Goal: Task Accomplishment & Management: Complete application form

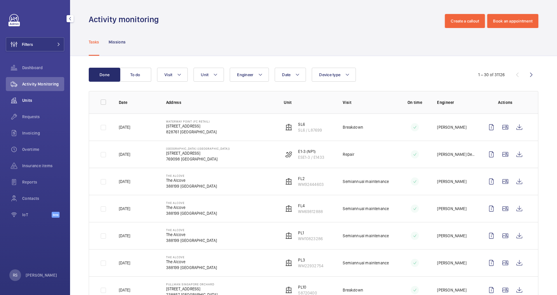
click at [29, 97] on div "Units" at bounding box center [35, 100] width 58 height 14
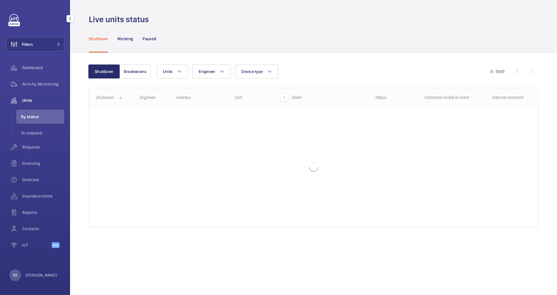
click at [29, 115] on span "By status" at bounding box center [42, 117] width 43 height 6
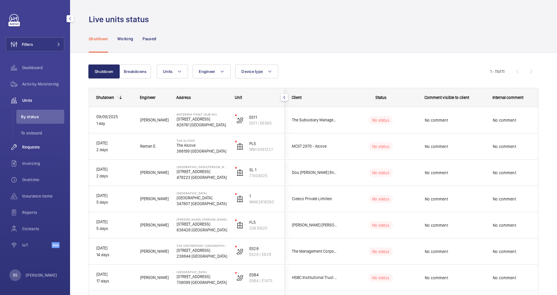
click at [34, 144] on div "Requests" at bounding box center [35, 147] width 58 height 14
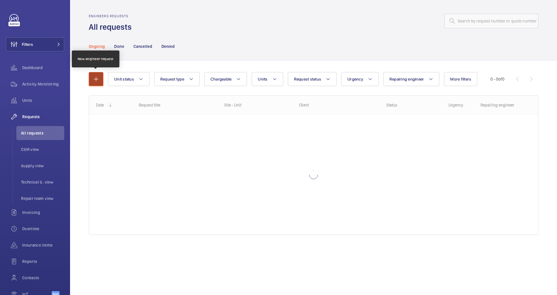
click at [95, 79] on mat-icon "button" at bounding box center [96, 79] width 7 height 7
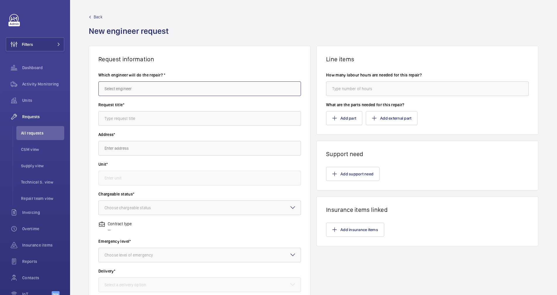
click at [144, 88] on input "text" at bounding box center [199, 88] width 203 height 15
click at [126, 113] on mat-option "[PERSON_NAME]" at bounding box center [198, 106] width 199 height 14
type input "[PERSON_NAME]"
click at [127, 118] on input "text" at bounding box center [199, 118] width 203 height 15
click at [192, 119] on input "Handrail Monitoring se" at bounding box center [199, 118] width 203 height 15
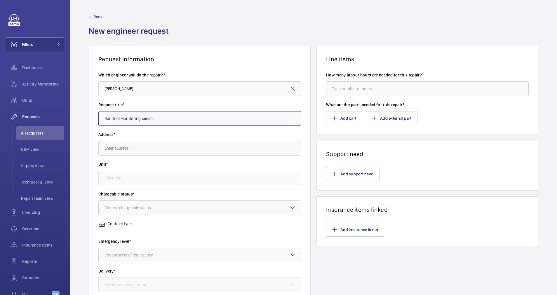
type input "Handrail Monitoring sensor"
click at [171, 149] on input "text" at bounding box center [199, 148] width 203 height 15
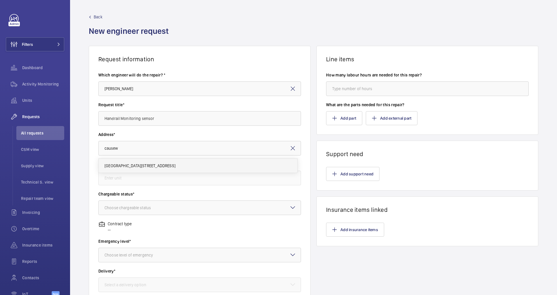
click at [155, 173] on mat-option "[GEOGRAPHIC_DATA][STREET_ADDRESS]" at bounding box center [198, 166] width 199 height 14
type input "[GEOGRAPHIC_DATA][STREET_ADDRESS]"
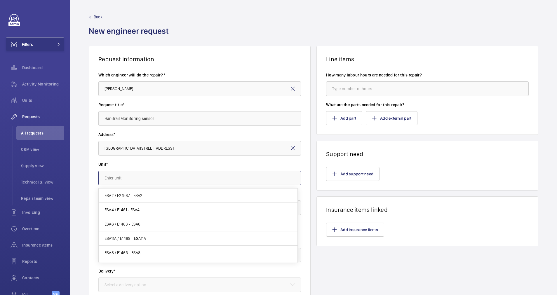
click at [153, 176] on input "text" at bounding box center [199, 178] width 203 height 15
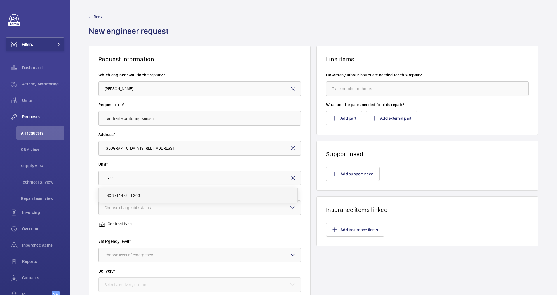
click at [124, 197] on span "ES03 / E1473 - ES03" at bounding box center [123, 196] width 36 height 6
type input "ES03 / E1473 - ES03"
click at [124, 204] on div at bounding box center [200, 208] width 202 height 14
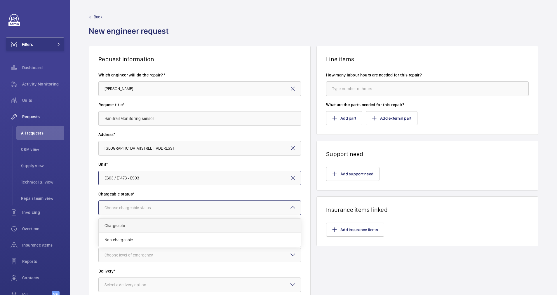
click at [124, 227] on span "Chargeable" at bounding box center [200, 226] width 190 height 6
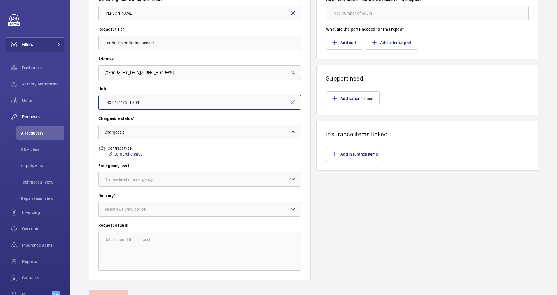
scroll to position [77, 0]
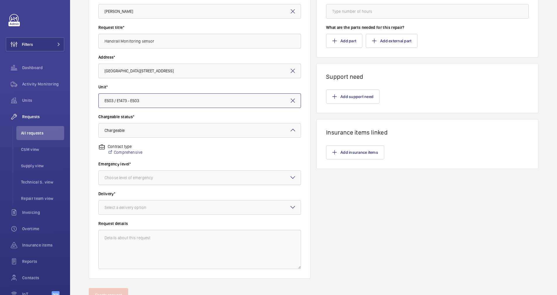
click at [198, 174] on div at bounding box center [200, 178] width 202 height 14
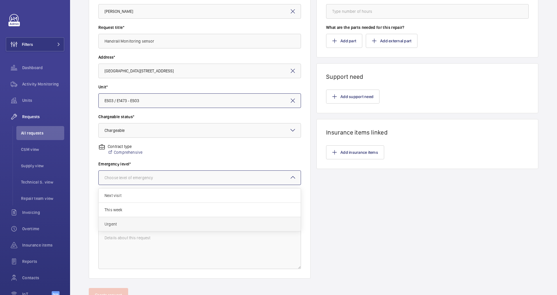
click at [140, 228] on div "Urgent" at bounding box center [200, 224] width 202 height 14
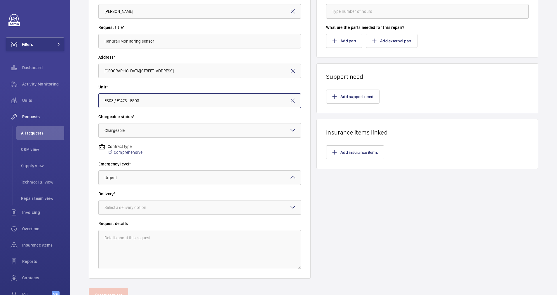
click at [166, 203] on div at bounding box center [200, 208] width 202 height 14
click at [132, 242] on span "On site" at bounding box center [200, 240] width 190 height 6
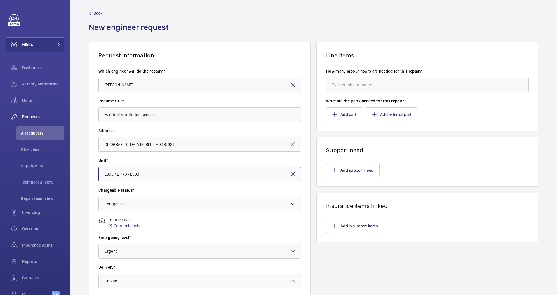
scroll to position [6, 0]
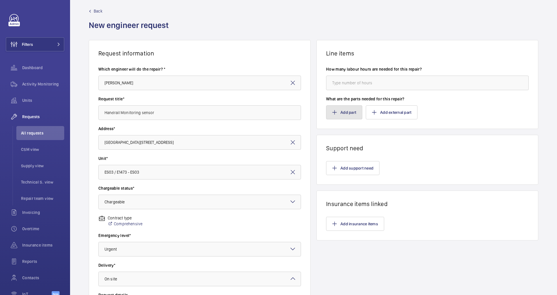
click at [350, 110] on button "Add part" at bounding box center [344, 112] width 36 height 14
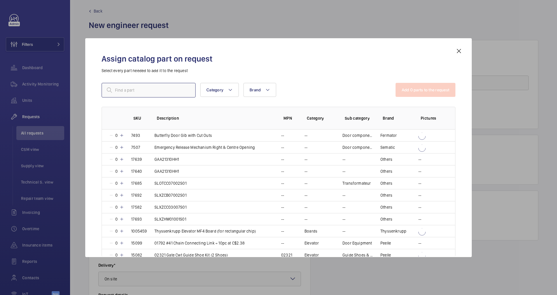
click at [138, 90] on input "text" at bounding box center [149, 90] width 94 height 15
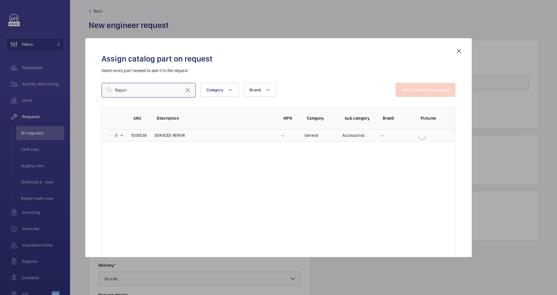
type input "Repair"
click at [119, 139] on td "0" at bounding box center [113, 136] width 22 height 12
click at [417, 92] on button "Add 1 parts to the request" at bounding box center [426, 90] width 59 height 14
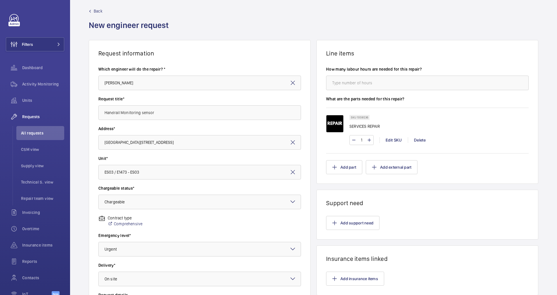
scroll to position [103, 0]
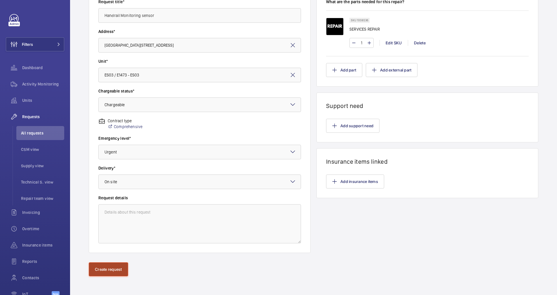
click at [101, 274] on button "Create request" at bounding box center [108, 270] width 39 height 14
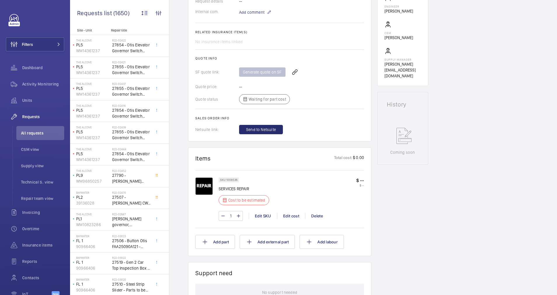
scroll to position [196, 0]
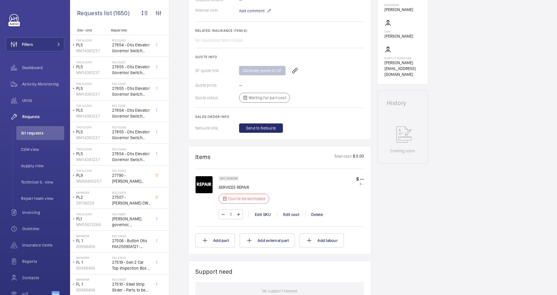
click at [361, 157] on p "$ 0.00" at bounding box center [358, 156] width 12 height 7
click at [290, 213] on div "Edit cost" at bounding box center [291, 215] width 28 height 6
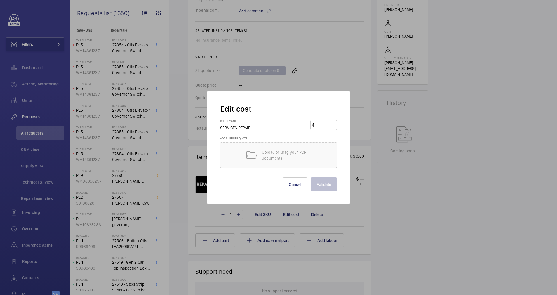
click at [318, 129] on input "number" at bounding box center [325, 124] width 20 height 9
type input "10000"
click at [327, 190] on button "Validate" at bounding box center [324, 185] width 26 height 14
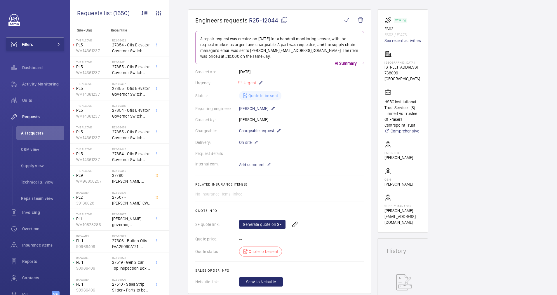
scroll to position [46, 0]
click at [258, 223] on link "Generate quote on SF" at bounding box center [262, 225] width 46 height 9
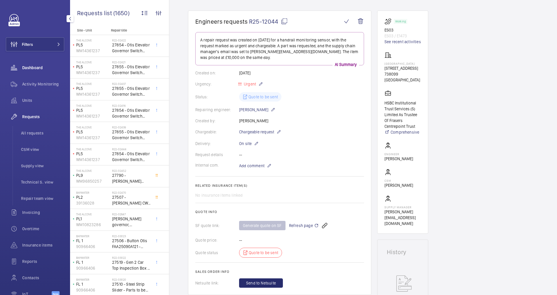
click at [34, 67] on span "Dashboard" at bounding box center [43, 68] width 42 height 6
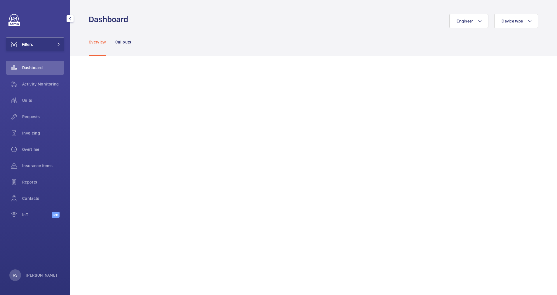
click at [34, 67] on span "Dashboard" at bounding box center [43, 68] width 42 height 6
